Goal: Find specific page/section: Find specific page/section

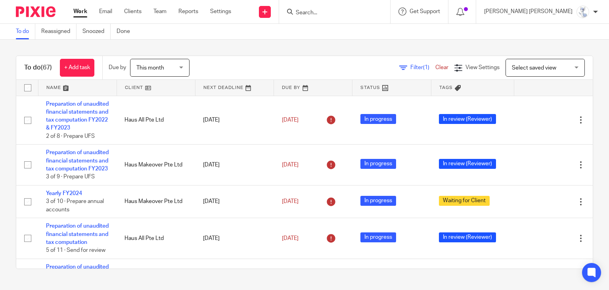
click at [356, 13] on input "Search" at bounding box center [330, 13] width 71 height 7
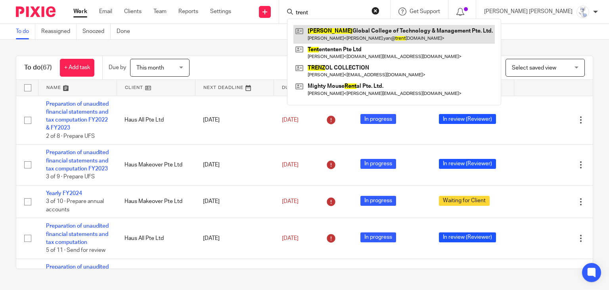
type input "trent"
click at [386, 32] on link at bounding box center [393, 34] width 201 height 18
